Goal: Information Seeking & Learning: Learn about a topic

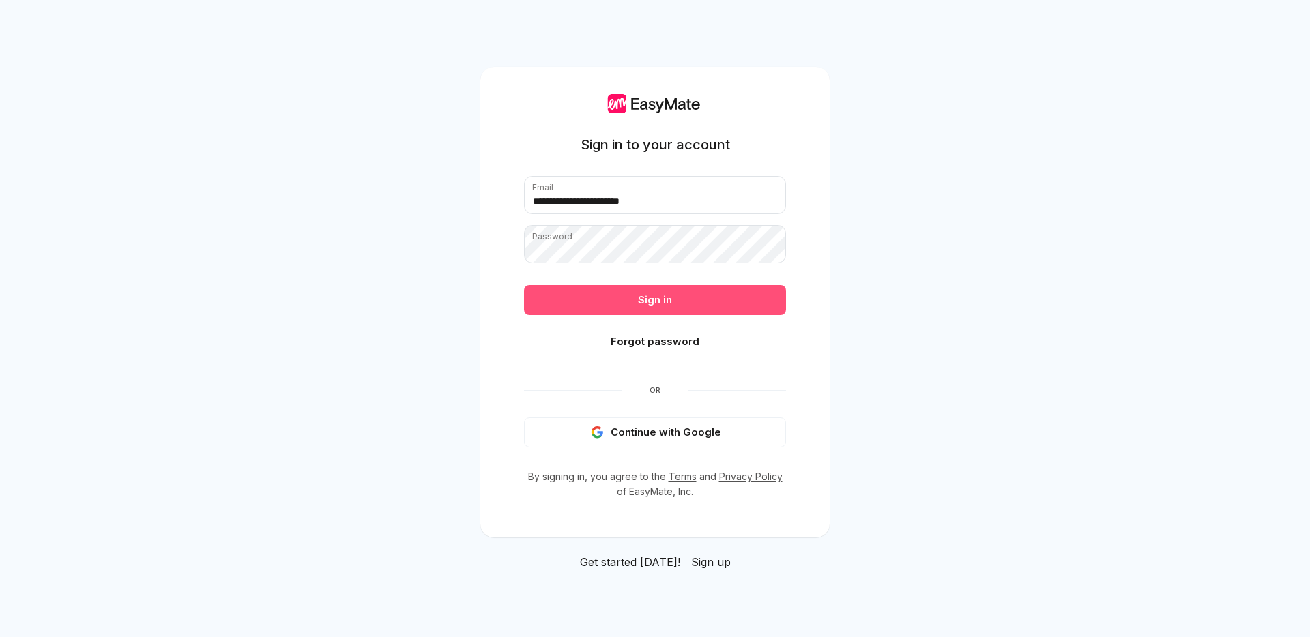
click at [753, 308] on button "Sign in" at bounding box center [655, 300] width 262 height 30
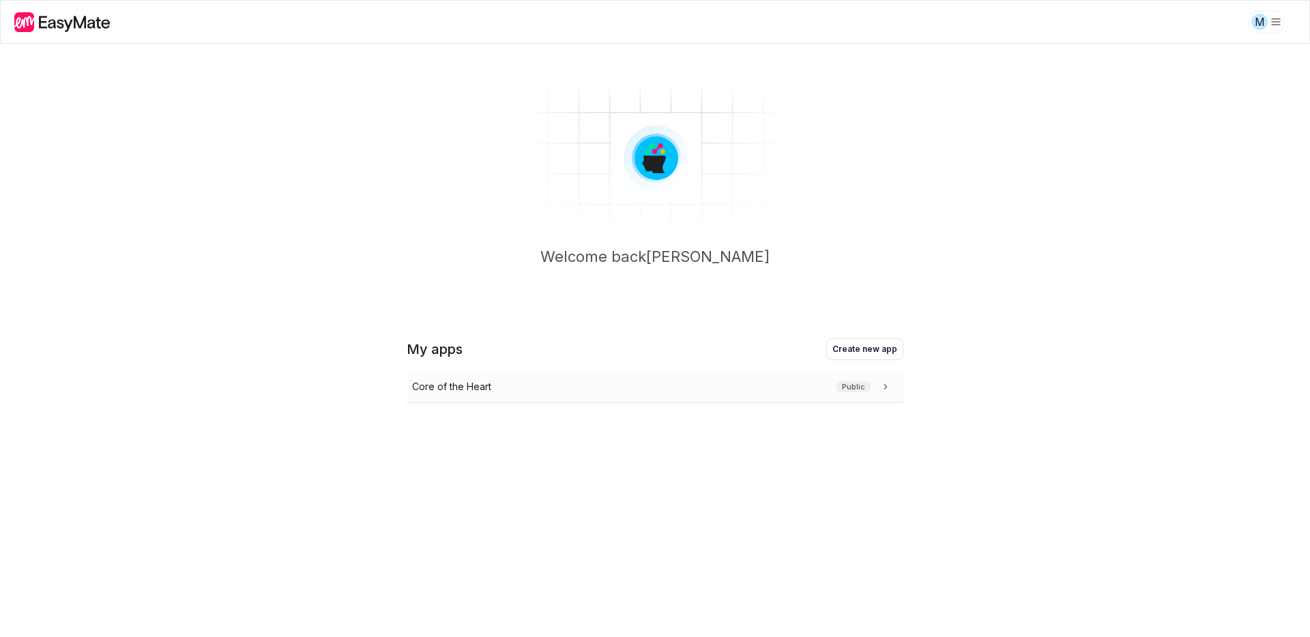
click at [536, 383] on div "Core of the Heart Public" at bounding box center [652, 386] width 480 height 15
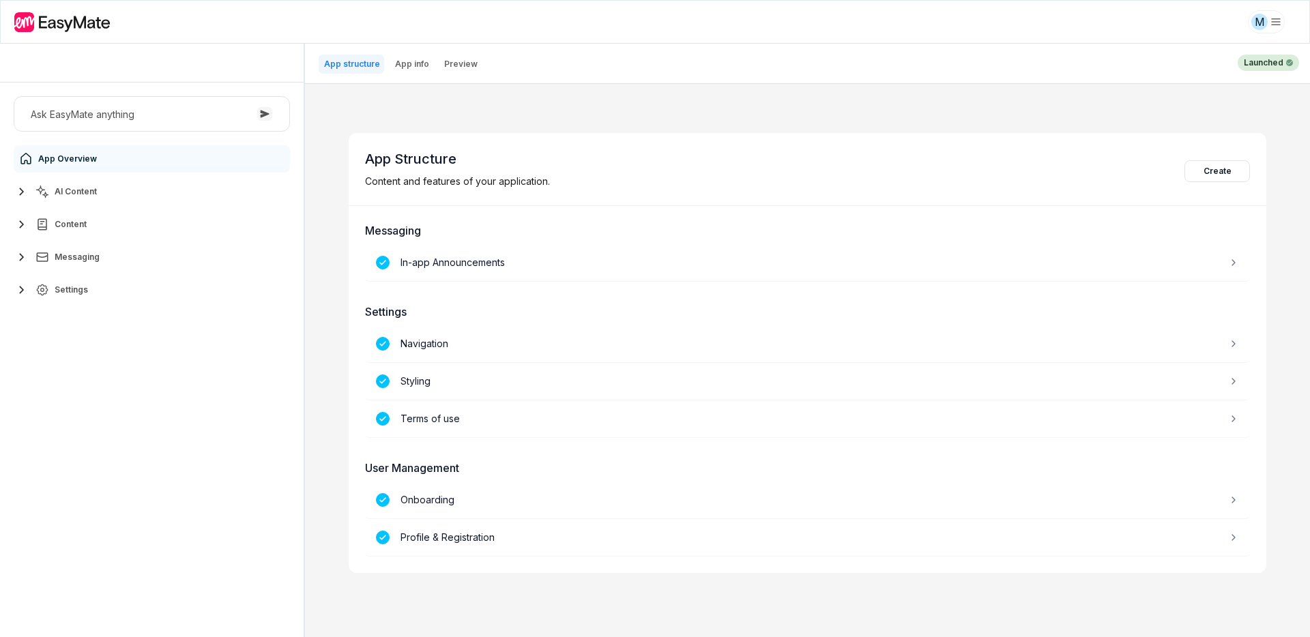
click at [25, 184] on icon "button" at bounding box center [22, 192] width 16 height 16
click at [96, 251] on span "Knowledge Vaults" at bounding box center [94, 251] width 74 height 11
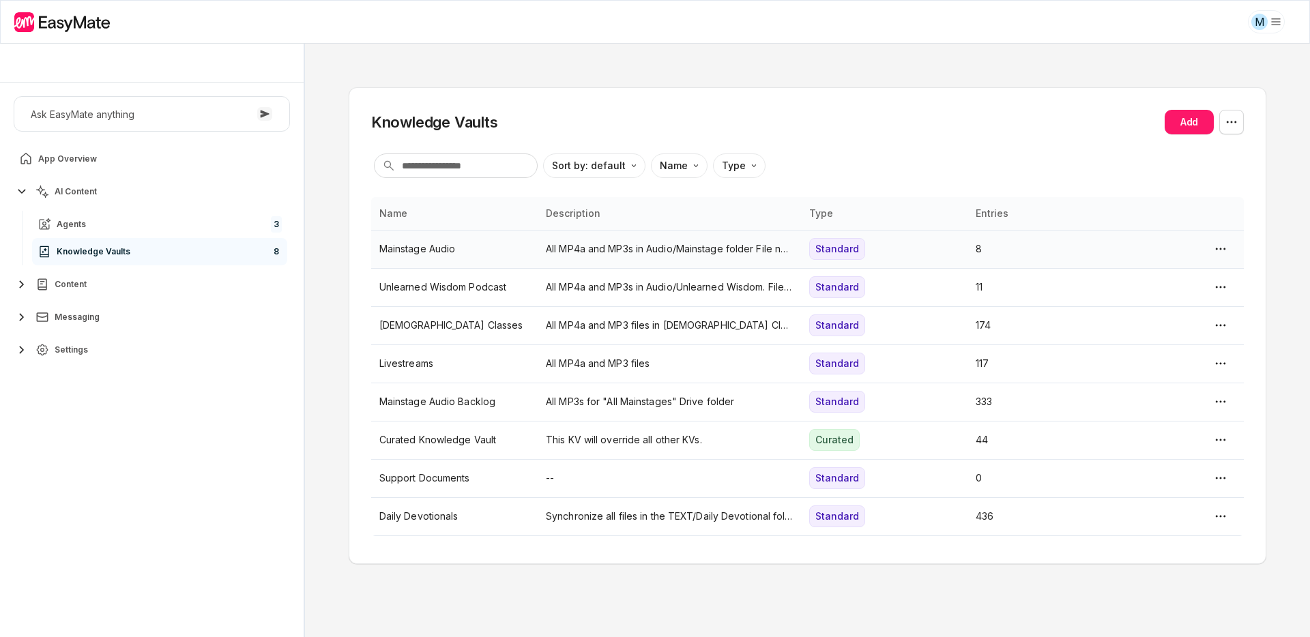
click at [649, 248] on p "All MP4a and MP3s in Audio/Mainstage folder File names must end in ".mp3" or ".…" at bounding box center [669, 249] width 247 height 15
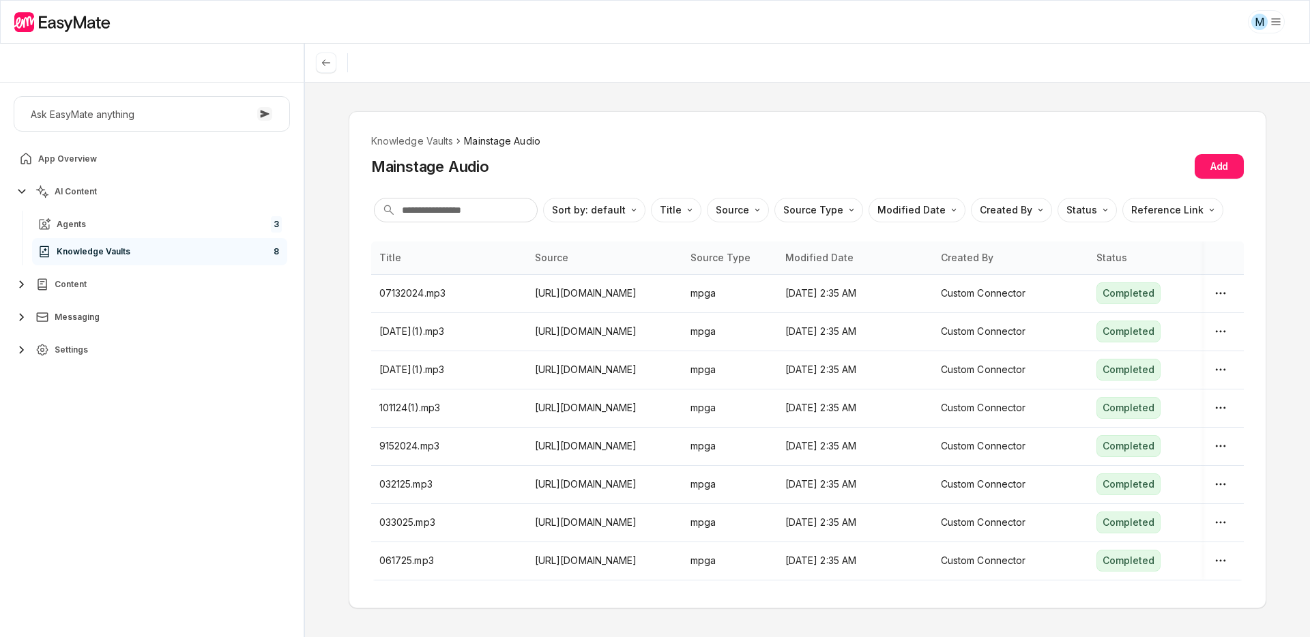
scroll to position [33, 0]
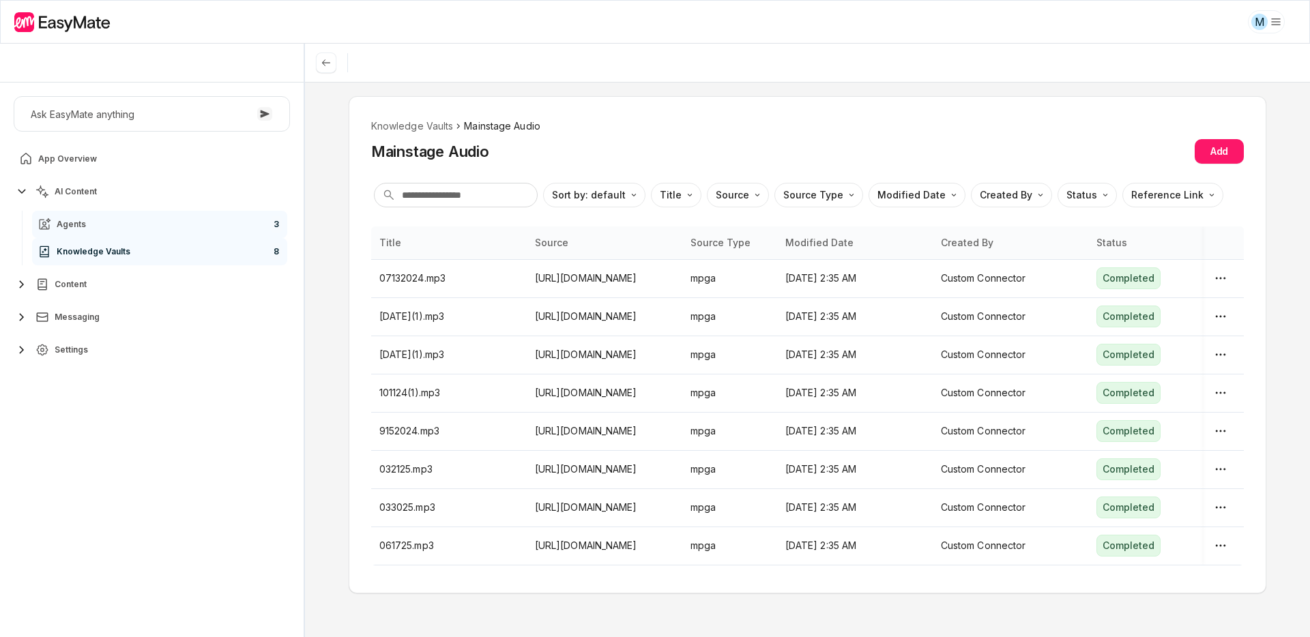
click at [157, 222] on link "Agents 3" at bounding box center [159, 224] width 255 height 27
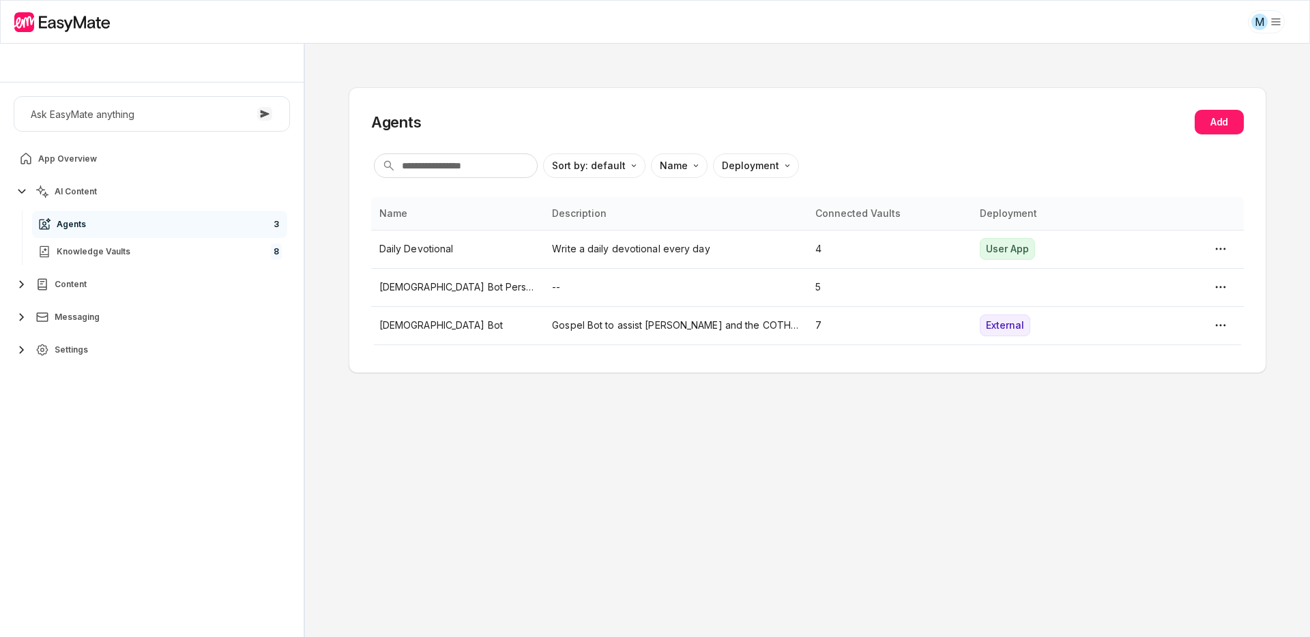
type textarea "*"
